Goal: Complete application form

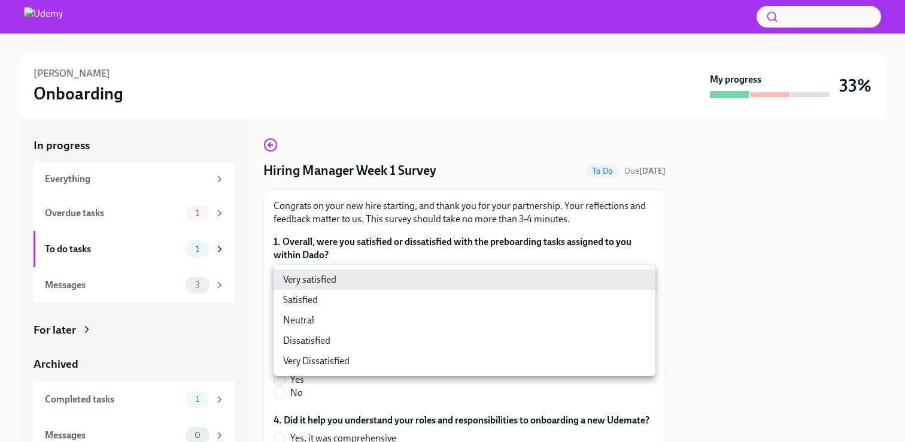
click at [629, 276] on body "[PERSON_NAME] Onboarding My progress 33% In progress Everything Overdue tasks 1…" at bounding box center [452, 221] width 905 height 442
click at [620, 301] on li "Satisfied" at bounding box center [464, 300] width 382 height 20
type input "28yQYiotd"
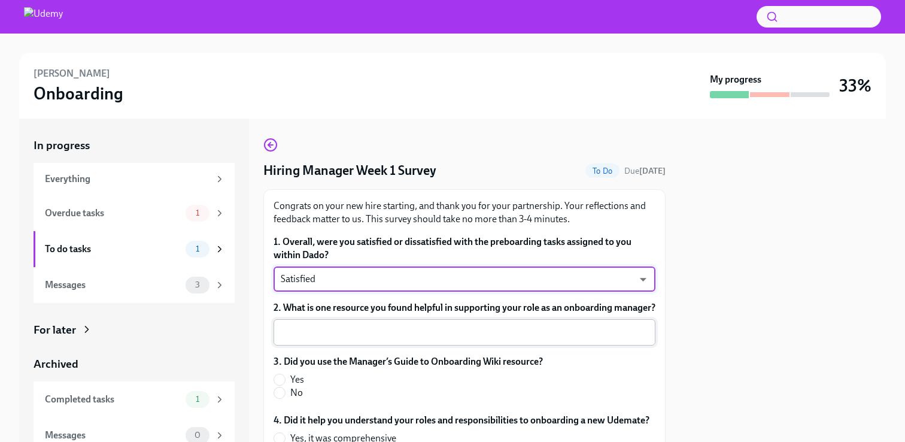
click at [630, 339] on textarea "2. What is one resource you found helpful in supporting your role as an onboard…" at bounding box center [464, 332] width 367 height 14
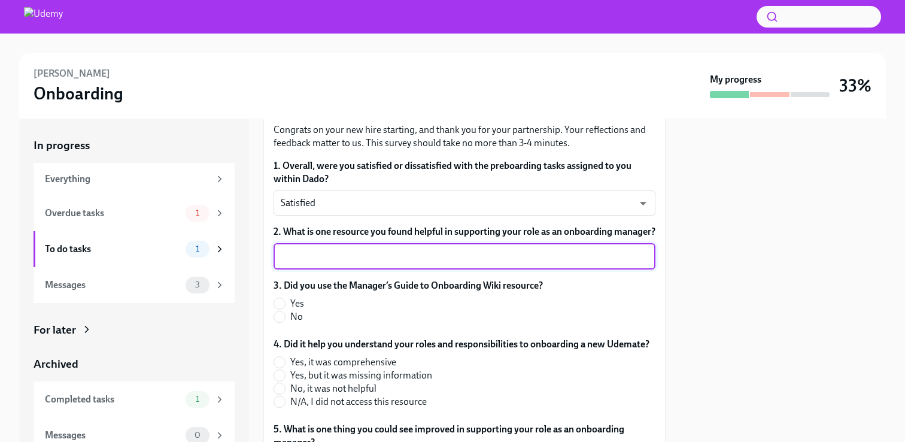
scroll to position [92, 0]
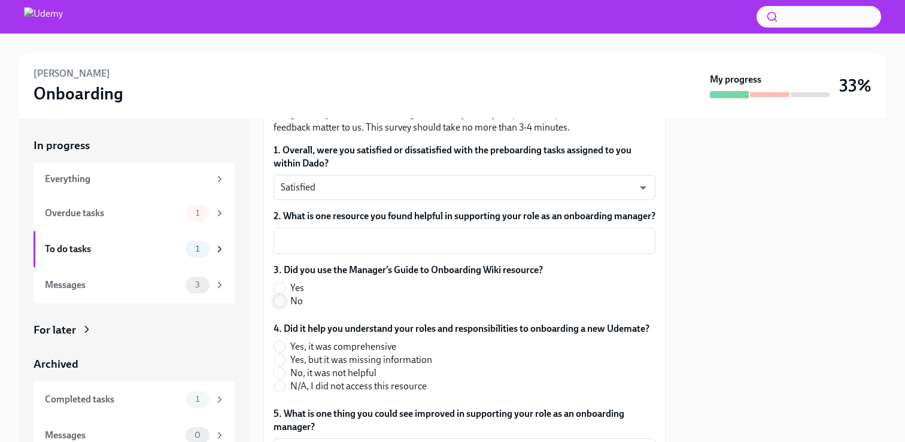
click at [282, 306] on input "No" at bounding box center [279, 301] width 11 height 11
radio input "true"
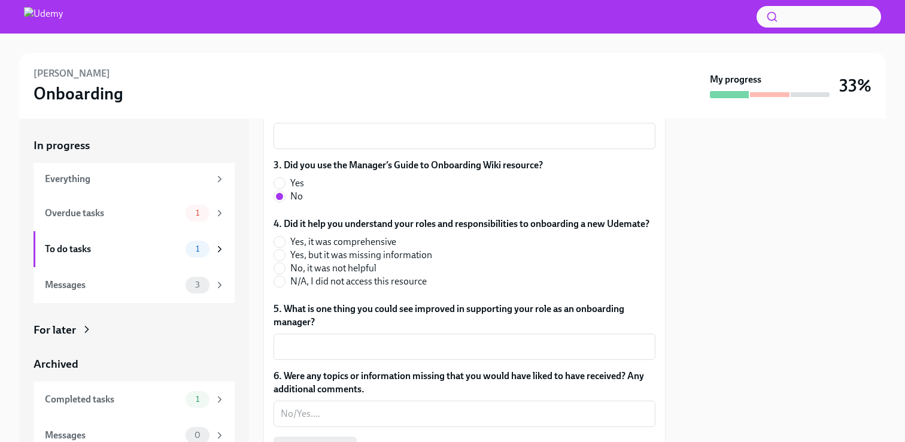
scroll to position [197, 0]
click at [281, 246] on input "Yes, it was comprehensive" at bounding box center [279, 240] width 11 height 11
radio input "true"
click at [305, 349] on div "x ​" at bounding box center [464, 345] width 382 height 26
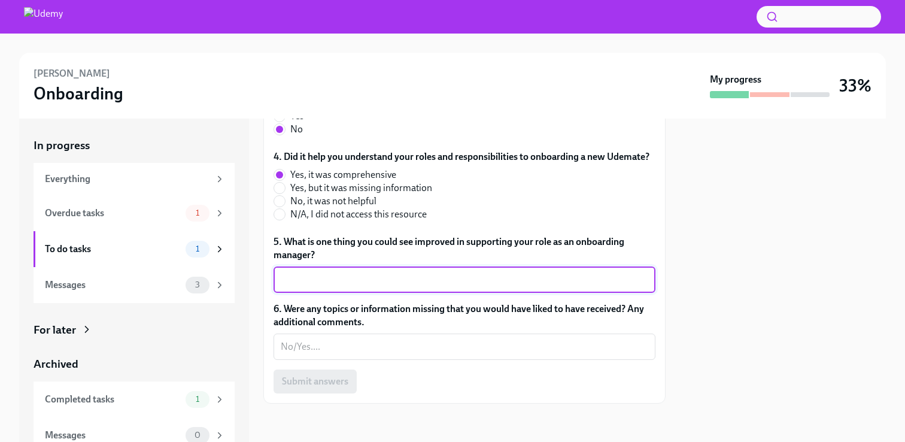
scroll to position [272, 0]
click at [305, 349] on textarea "6. Were any topics or information missing that you would have liked to have rec…" at bounding box center [464, 346] width 367 height 14
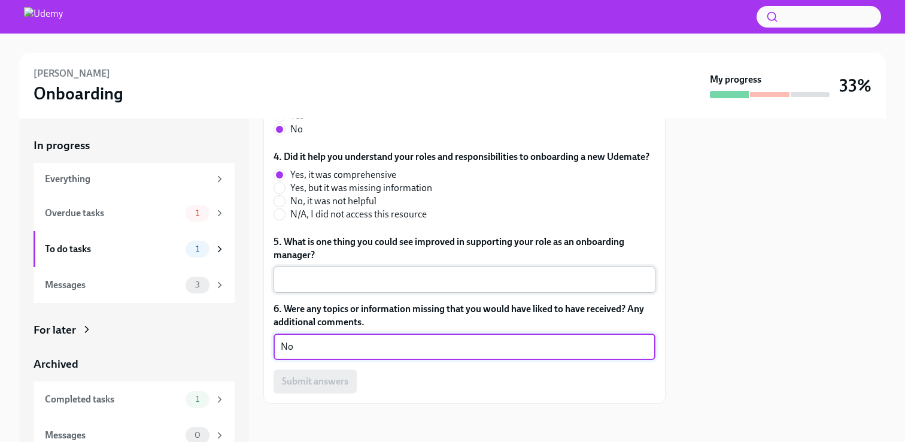
type textarea "No"
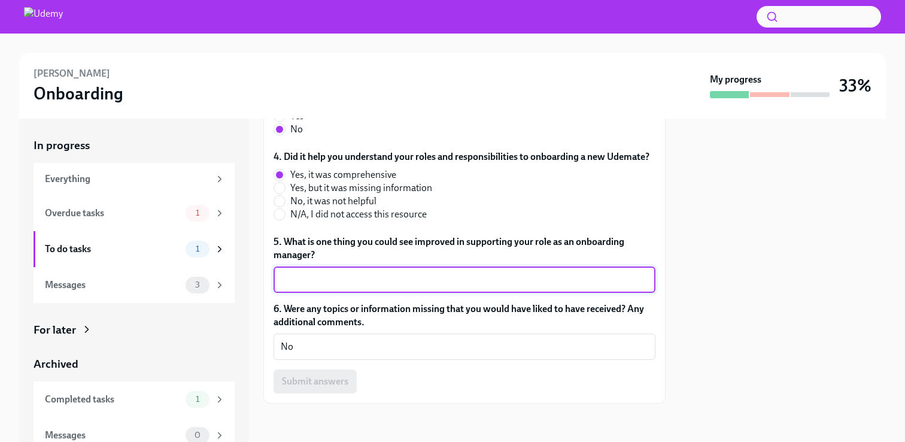
click at [325, 284] on textarea "5. What is one thing you could see improved in supporting your role as an onboa…" at bounding box center [464, 279] width 367 height 14
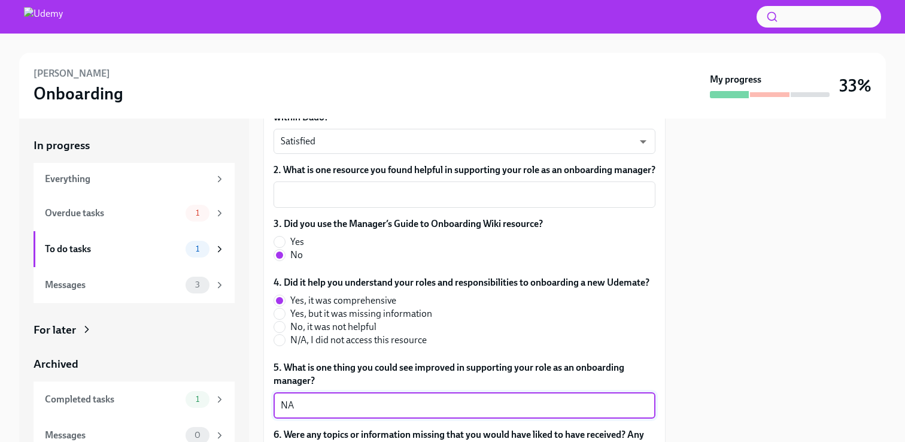
scroll to position [147, 0]
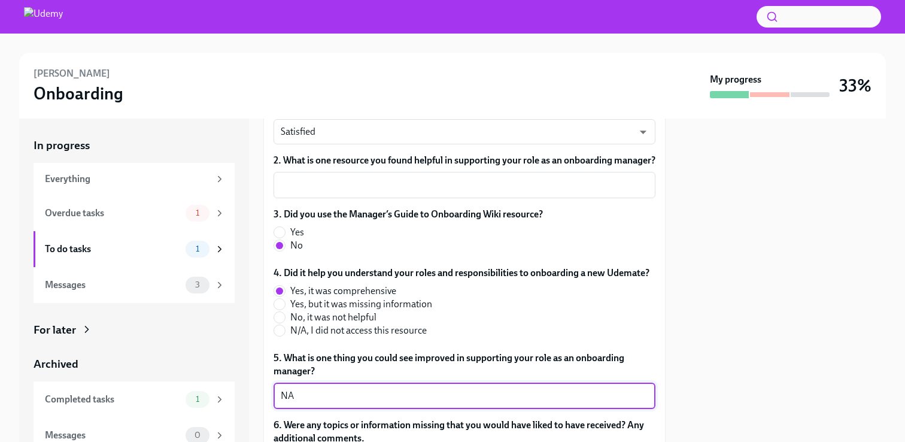
type textarea "NA"
click at [333, 214] on div "1. Overall, were you satisfied or dissatisfied with the preboarding tasks assig…" at bounding box center [464, 298] width 382 height 421
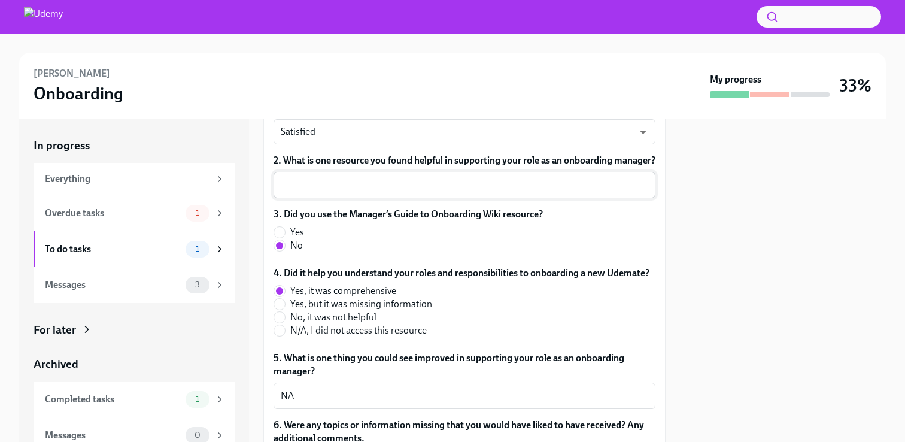
click at [340, 192] on textarea "2. What is one resource you found helpful in supporting your role as an onboard…" at bounding box center [464, 185] width 367 height 14
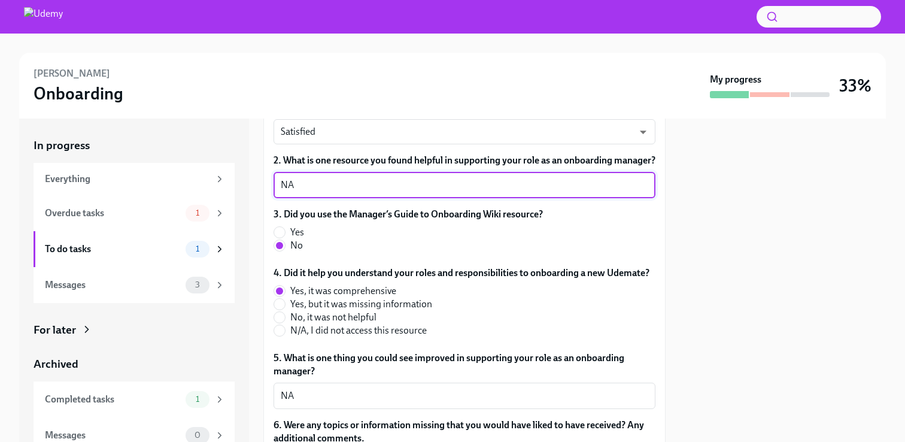
scroll to position [276, 0]
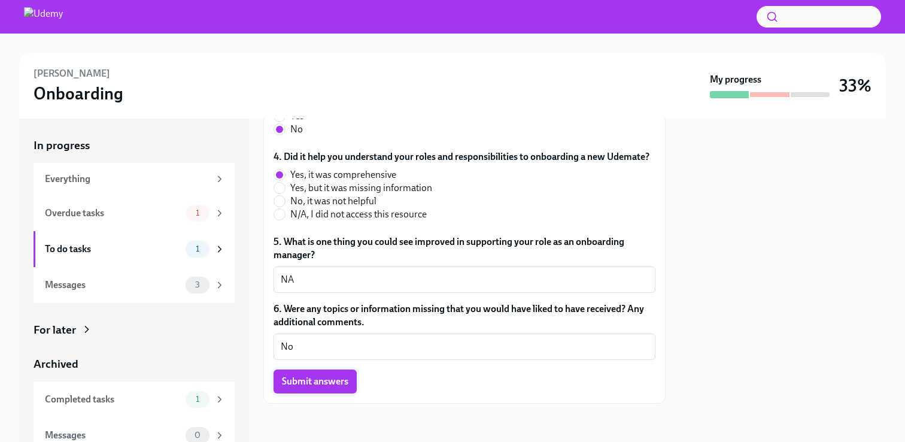
type textarea "NA"
click at [304, 386] on span "Submit answers" at bounding box center [315, 381] width 66 height 12
